Goal: Transaction & Acquisition: Purchase product/service

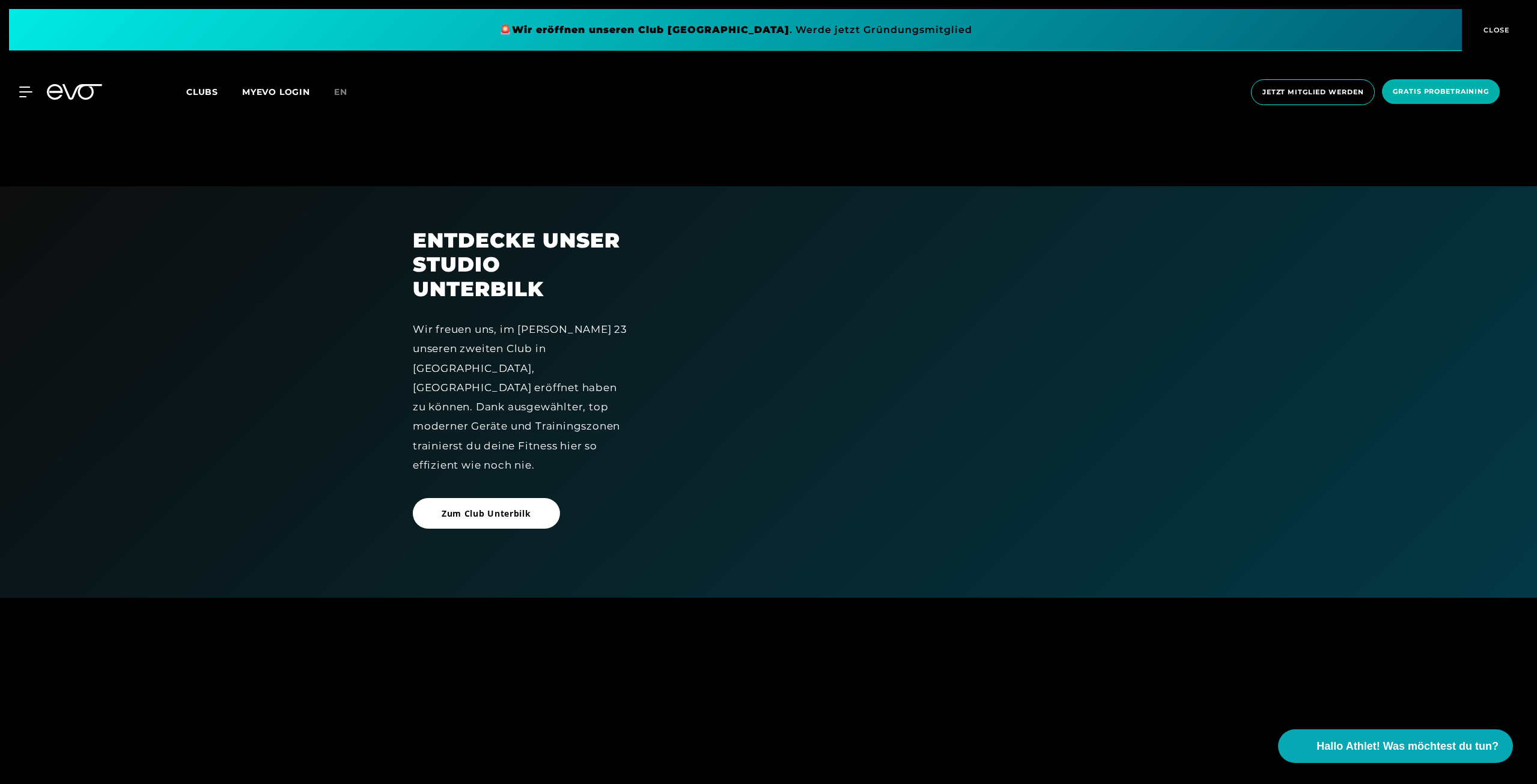
click at [853, 534] on div at bounding box center [892, 392] width 463 height 328
click at [731, 537] on div at bounding box center [892, 392] width 463 height 328
click at [31, 94] on icon at bounding box center [28, 92] width 17 height 11
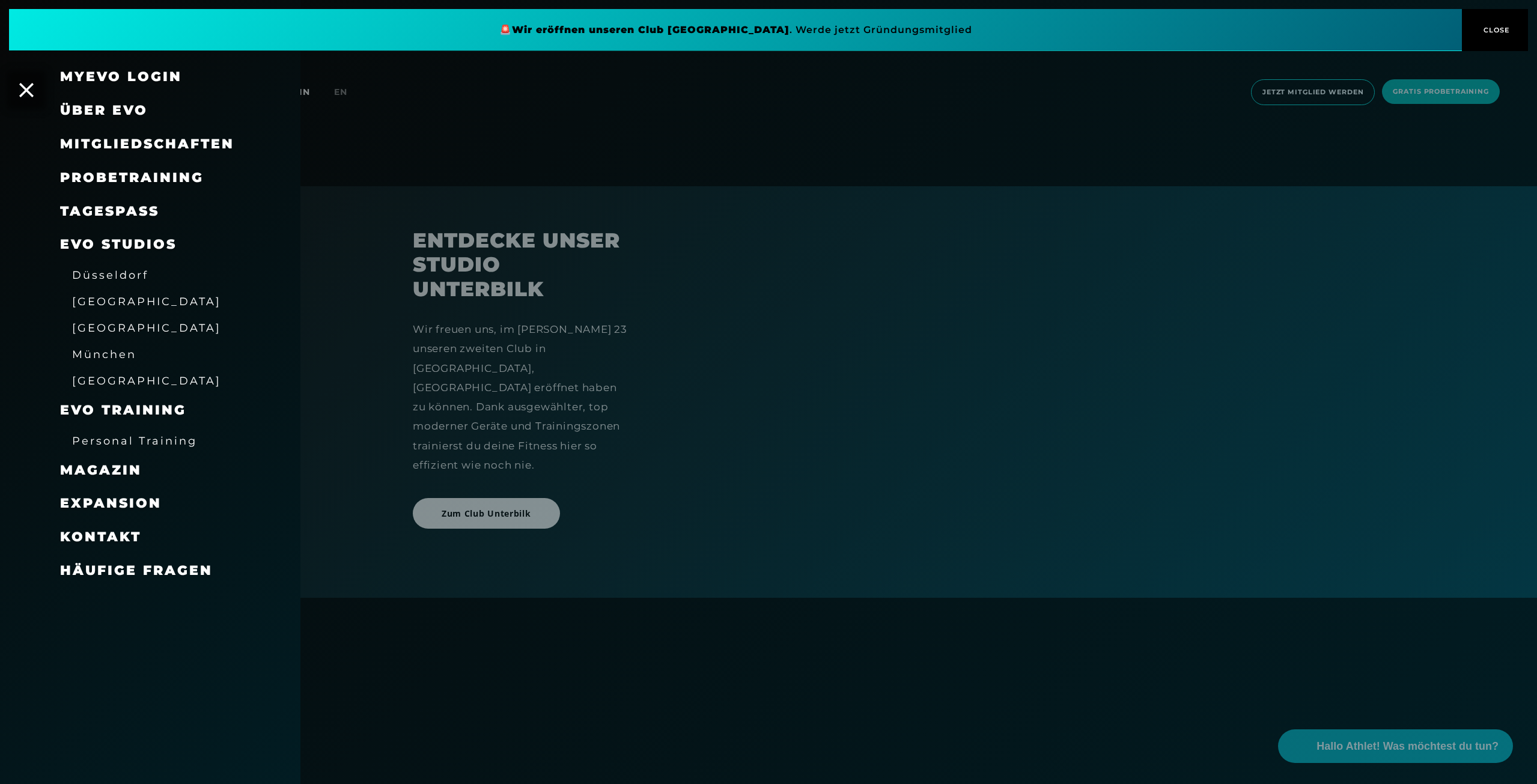
click at [89, 143] on span "Mitgliedschaften" at bounding box center [147, 143] width 174 height 17
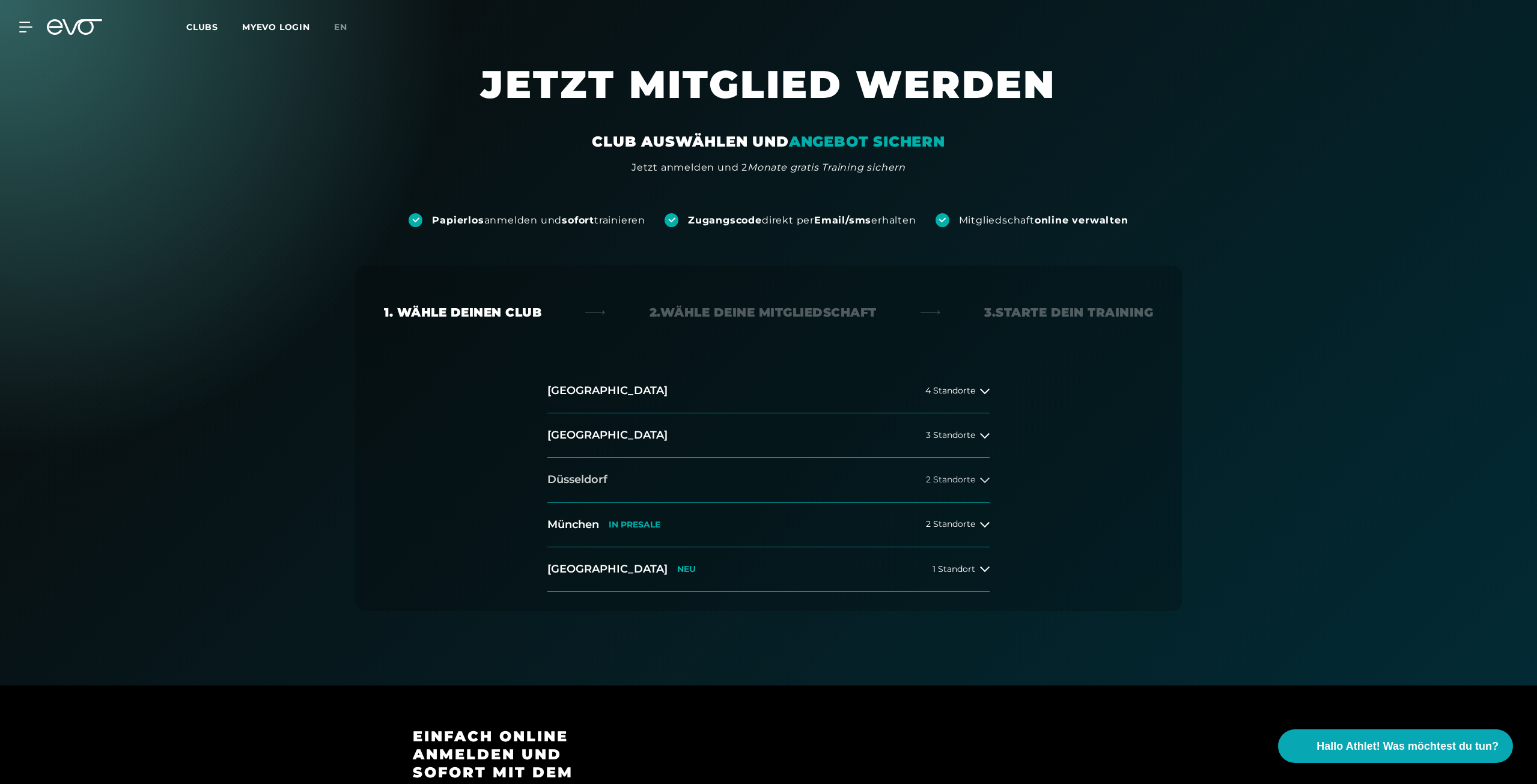
click at [631, 474] on button "Düsseldorf 2 Standorte" at bounding box center [769, 480] width 442 height 45
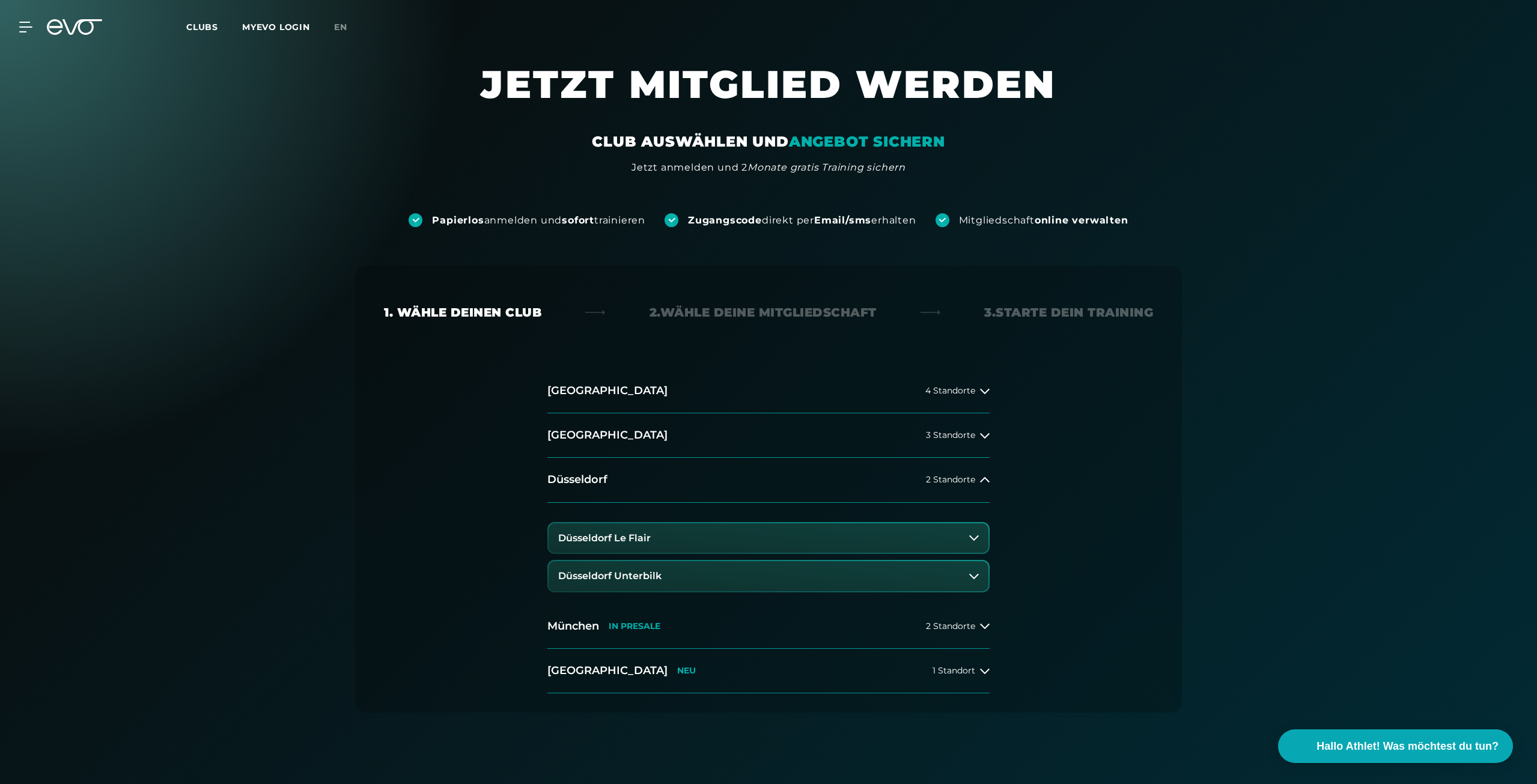
click at [652, 574] on h3 "Düsseldorf Unterbilk" at bounding box center [610, 576] width 103 height 11
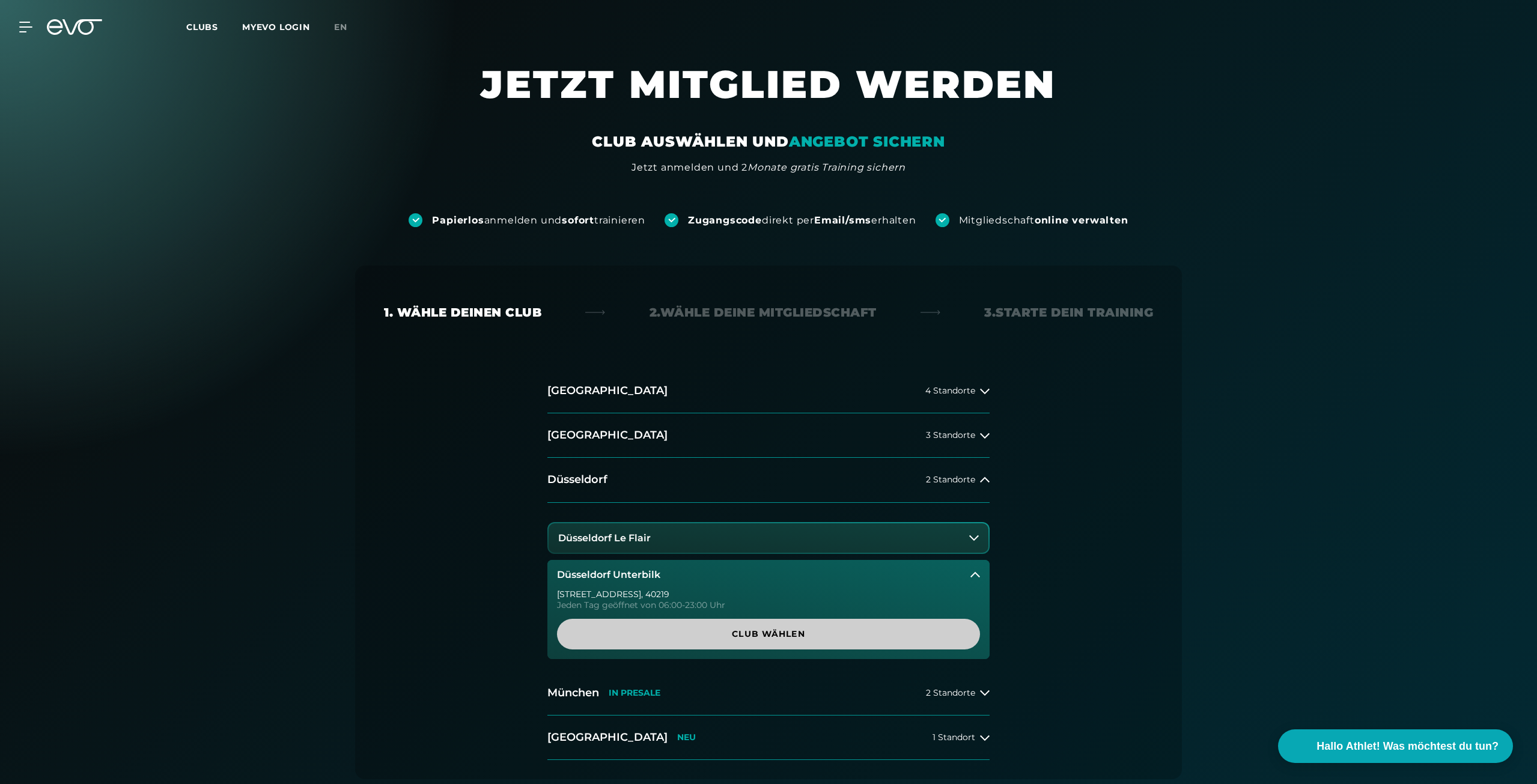
click at [688, 638] on span "Club wählen" at bounding box center [768, 634] width 365 height 13
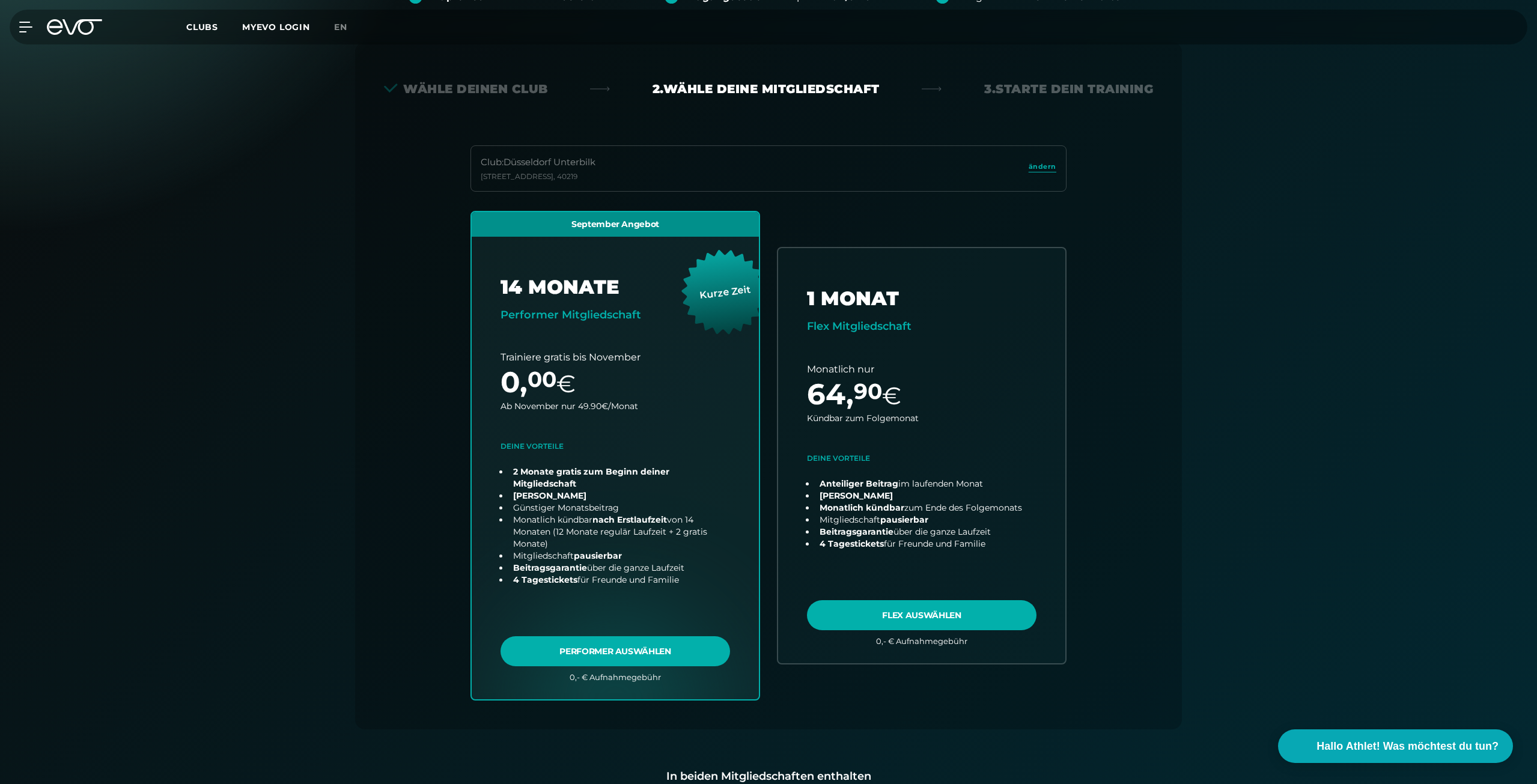
scroll to position [266, 0]
